Goal: Task Accomplishment & Management: Use online tool/utility

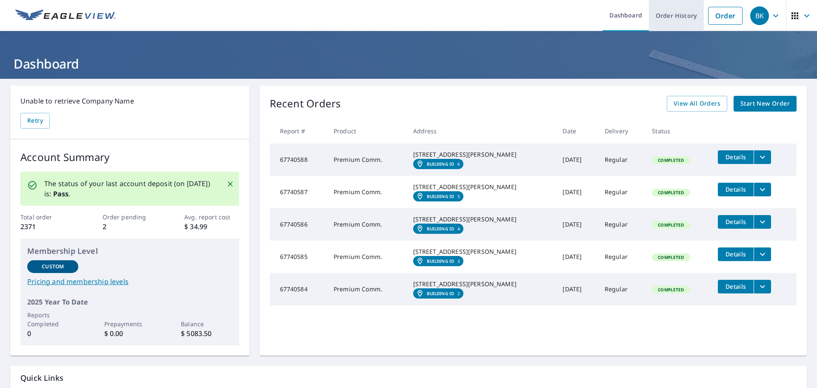
click at [676, 21] on link "Order History" at bounding box center [676, 15] width 55 height 31
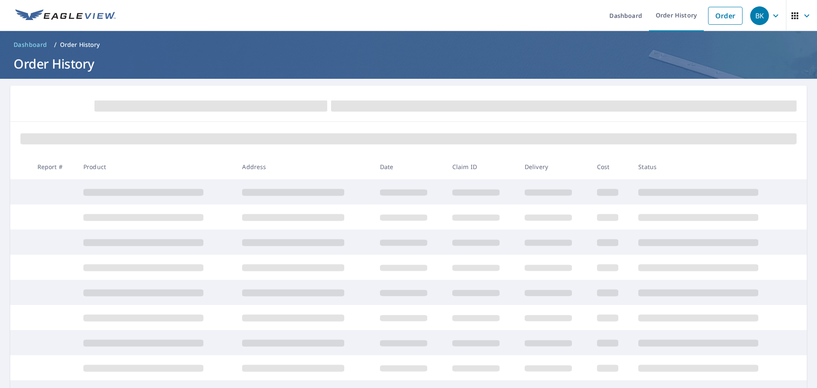
click at [774, 15] on icon "button" at bounding box center [776, 15] width 5 height 3
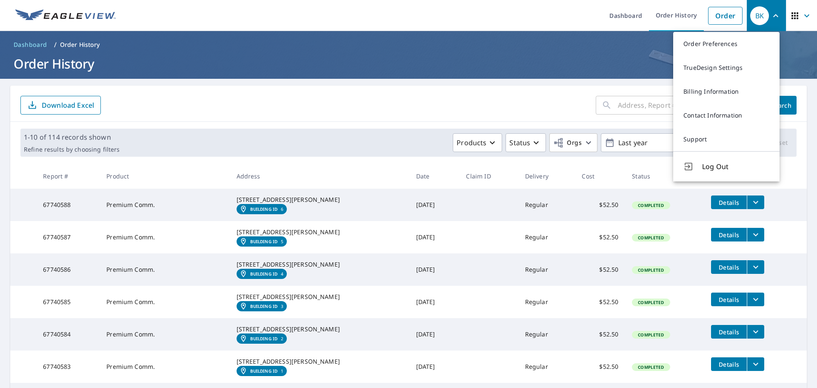
click at [540, 100] on form "​ Search Download Excel" at bounding box center [408, 105] width 777 height 19
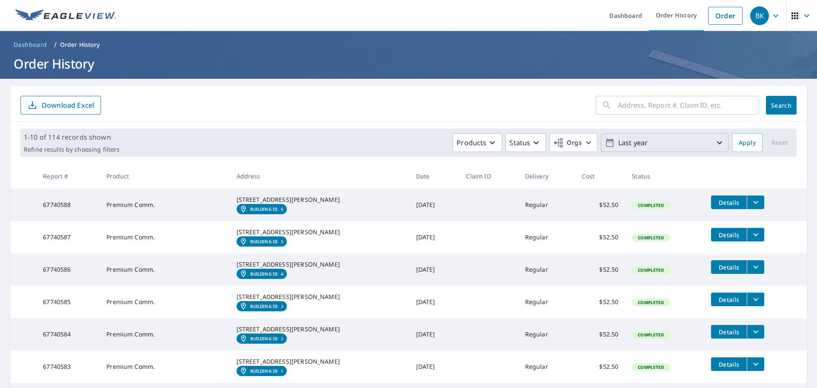
click at [715, 142] on icon "button" at bounding box center [720, 143] width 10 height 10
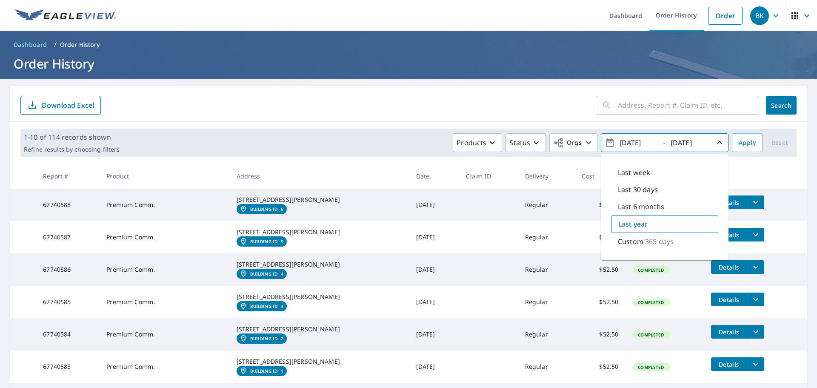
click at [497, 119] on div "​ Search Download Excel" at bounding box center [408, 104] width 797 height 36
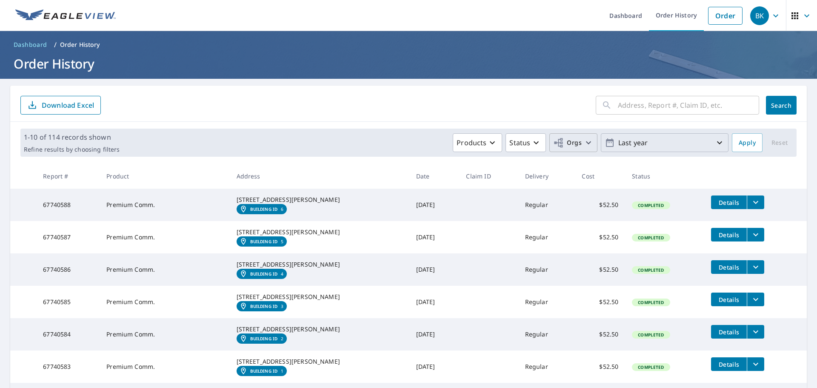
click at [564, 140] on span "Orgs" at bounding box center [567, 143] width 29 height 11
click at [400, 192] on input "[PERSON_NAME] Roofing" at bounding box center [401, 191] width 10 height 10
checkbox input "true"
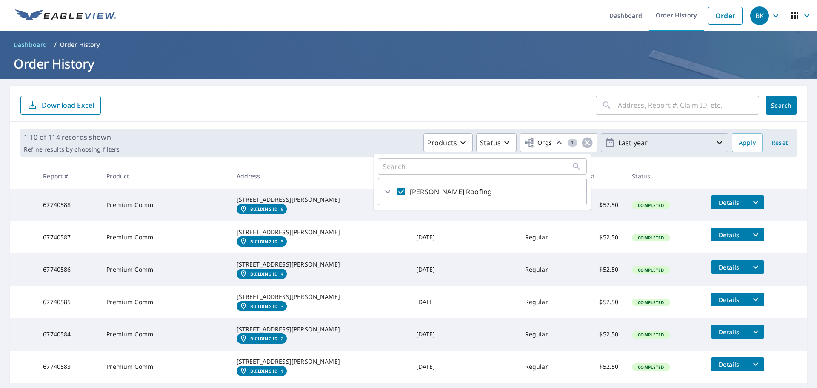
click at [527, 111] on form "​ Search Download Excel" at bounding box center [408, 105] width 777 height 19
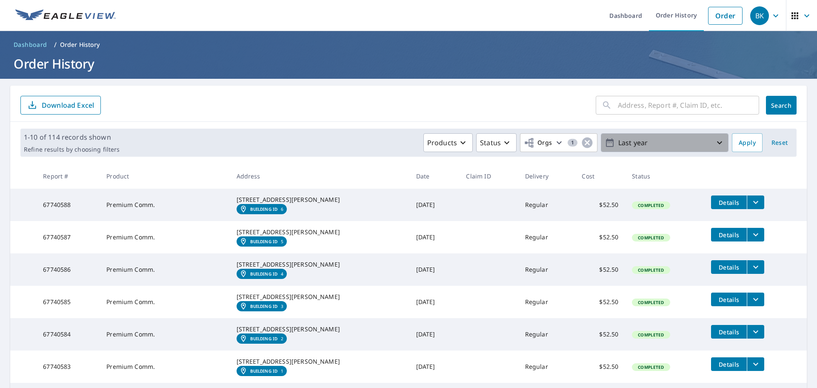
click at [622, 142] on p "Last year" at bounding box center [665, 142] width 100 height 15
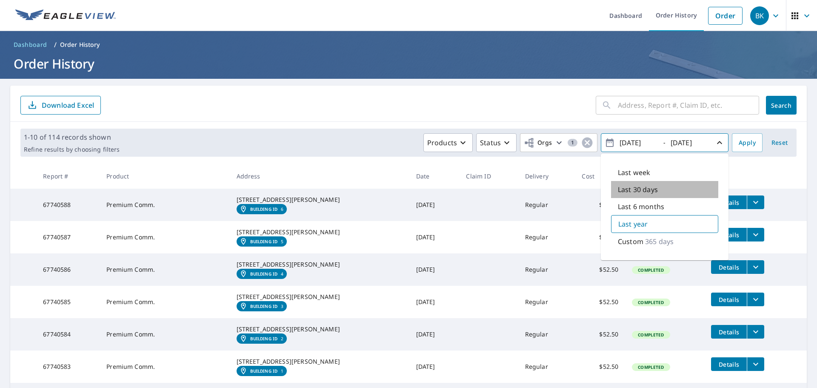
click at [634, 187] on p "Last 30 days" at bounding box center [638, 189] width 40 height 10
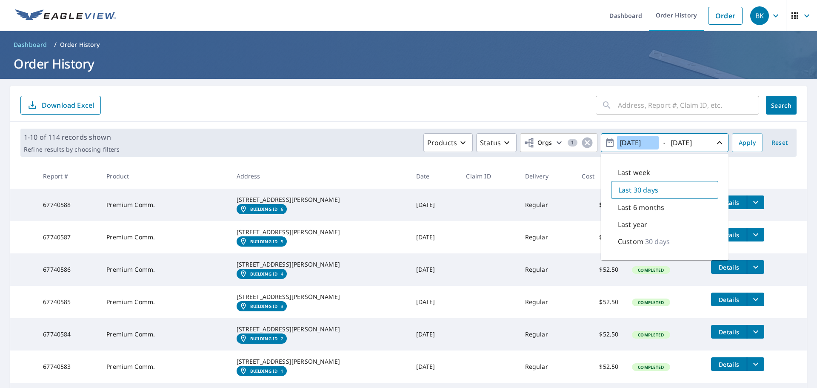
click at [647, 143] on input "[DATE]" at bounding box center [638, 143] width 42 height 14
type input "[DATE]"
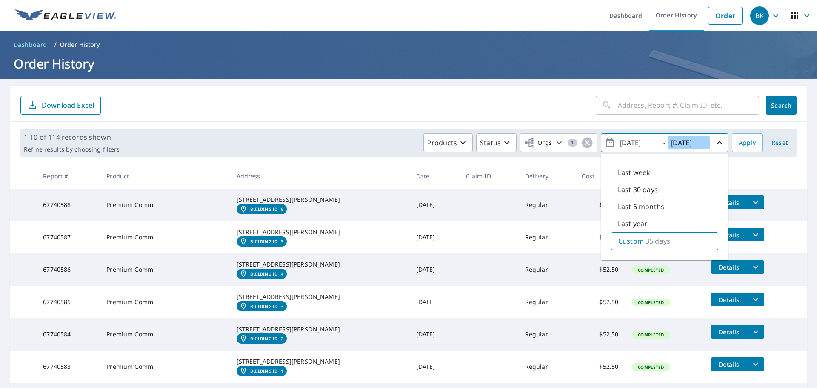
drag, startPoint x: 700, startPoint y: 143, endPoint x: 683, endPoint y: 148, distance: 17.9
click at [683, 148] on input "[DATE]" at bounding box center [689, 143] width 42 height 14
type input "[DATE]"
click at [519, 110] on form "​ Search Download Excel" at bounding box center [408, 105] width 777 height 19
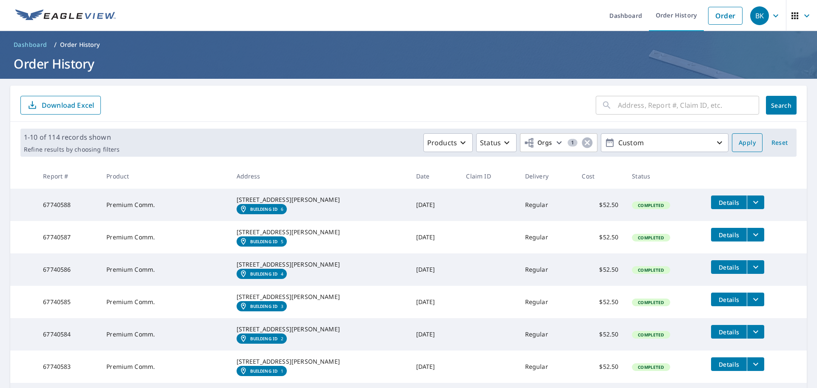
click at [739, 140] on span "Apply" at bounding box center [747, 143] width 17 height 11
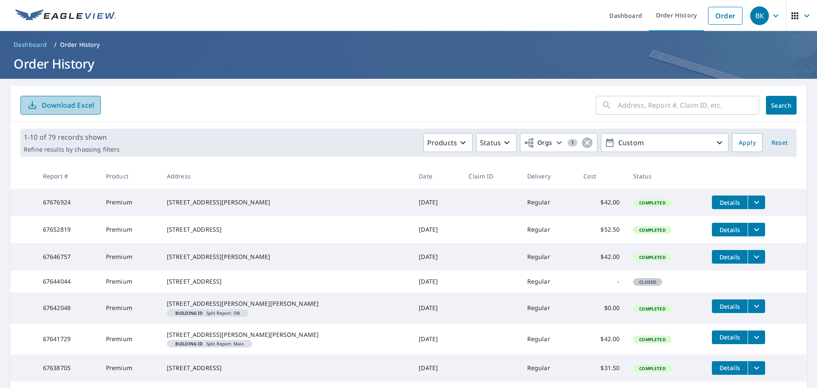
click at [57, 107] on p "Download Excel" at bounding box center [68, 104] width 52 height 9
